Goal: Find specific page/section: Find specific page/section

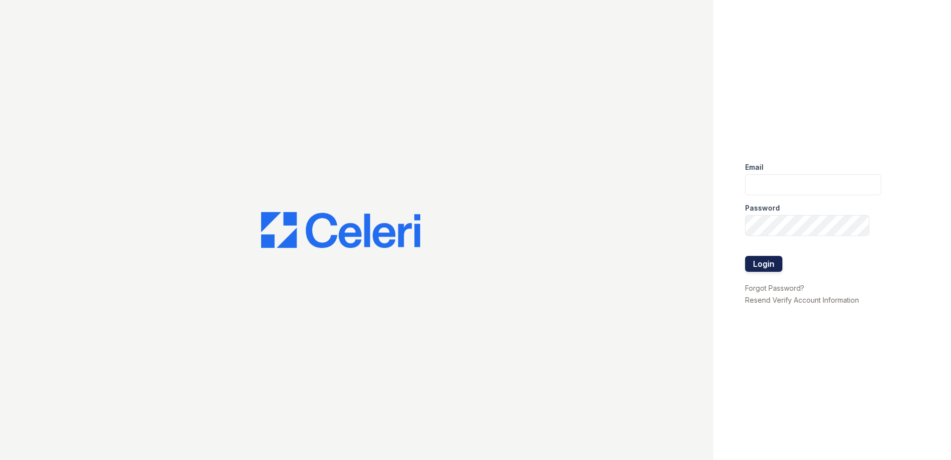
type input "[EMAIL_ADDRESS][DOMAIN_NAME]"
click at [755, 263] on button "Login" at bounding box center [763, 264] width 37 height 16
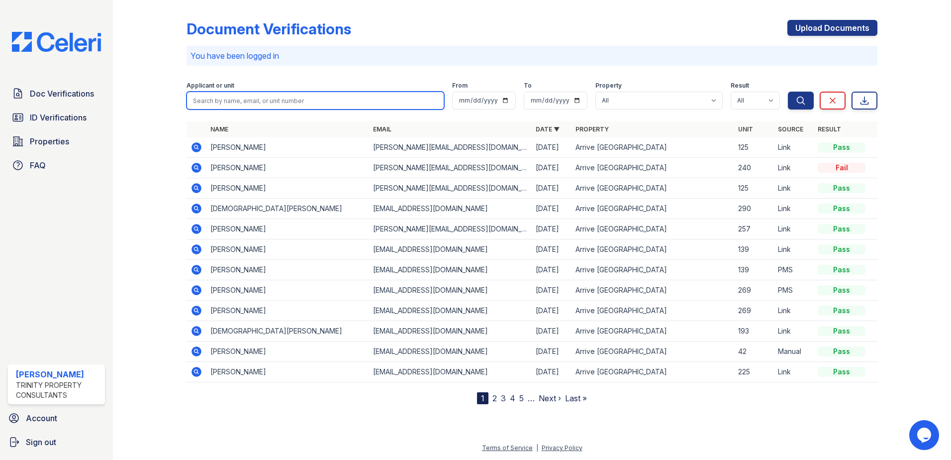
drag, startPoint x: 241, startPoint y: 100, endPoint x: 235, endPoint y: 100, distance: 6.0
click at [241, 100] on input "search" at bounding box center [315, 101] width 258 height 18
type input "max"
click at [788, 92] on button "Search" at bounding box center [801, 101] width 26 height 18
